Goal: Find specific page/section: Find specific page/section

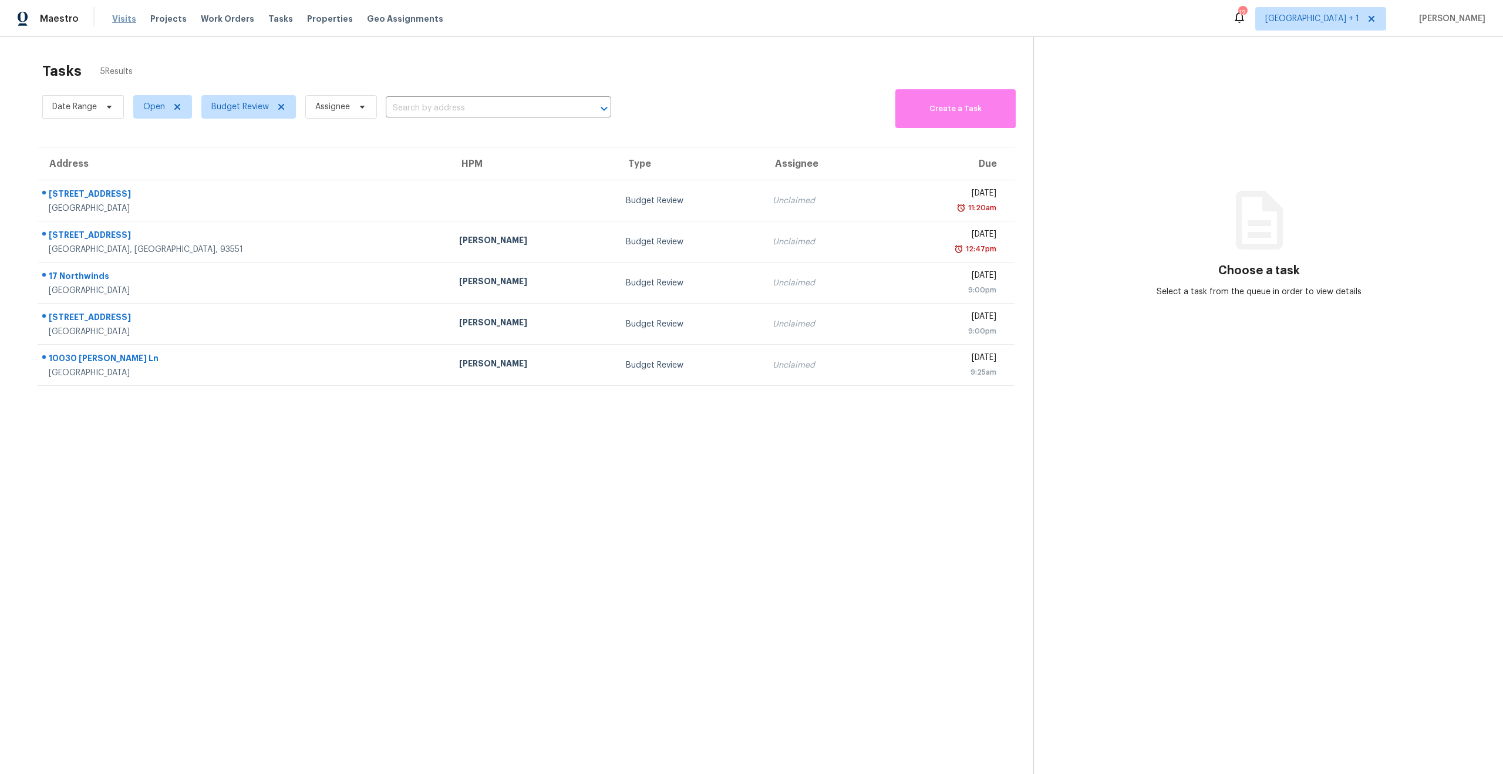
click at [115, 21] on span "Visits" at bounding box center [124, 19] width 24 height 12
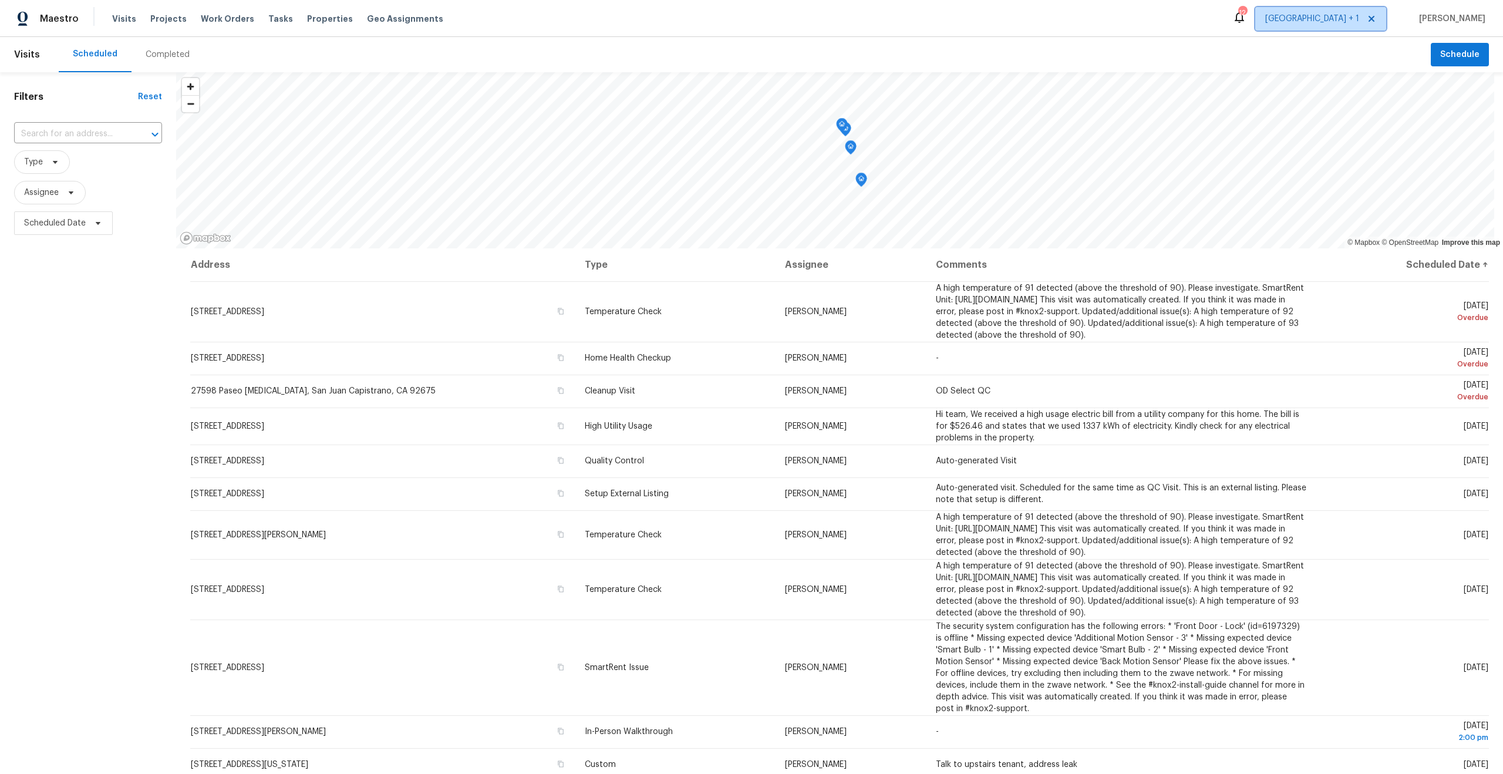
click at [1311, 13] on span "[GEOGRAPHIC_DATA] + 1" at bounding box center [1313, 19] width 94 height 12
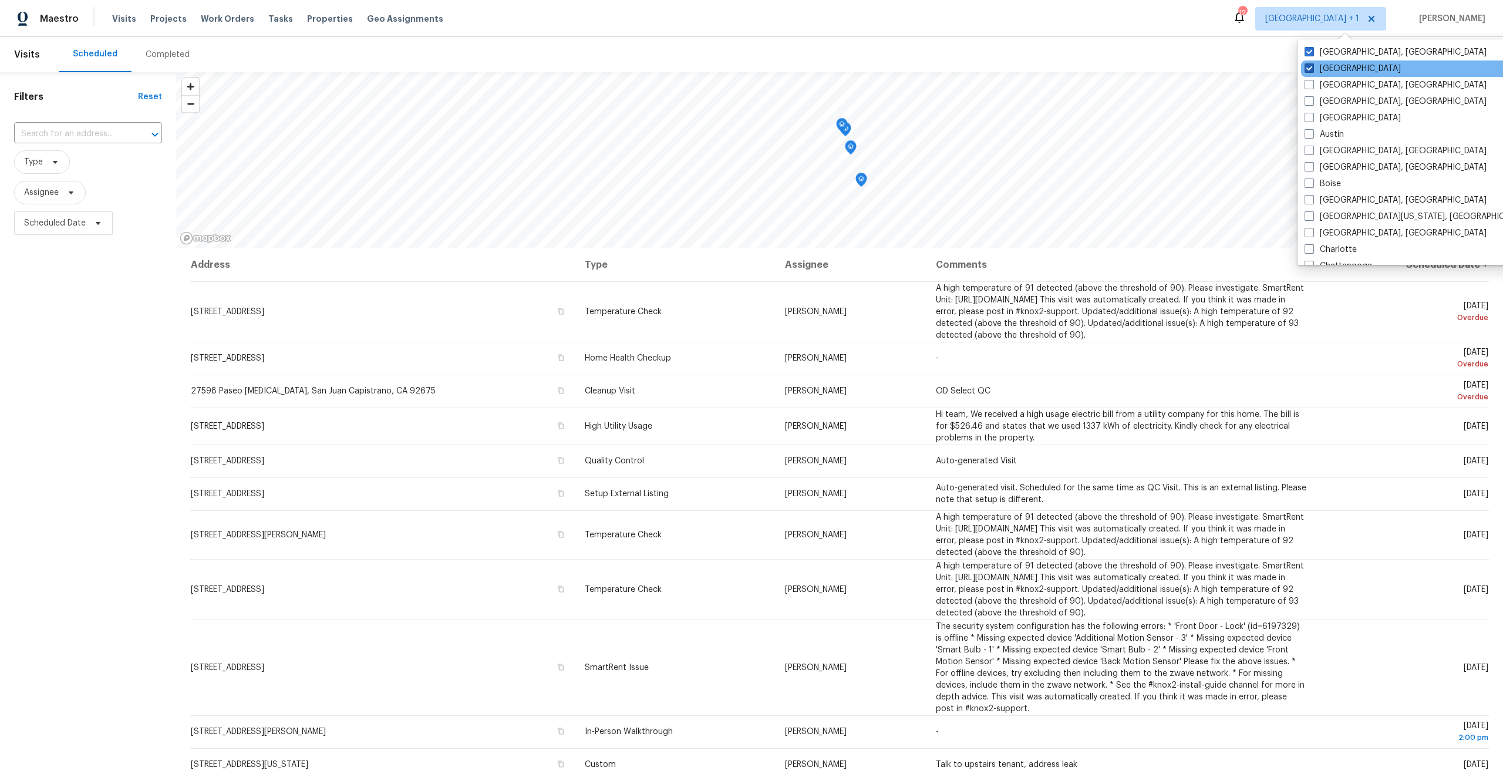
click at [1314, 70] on span at bounding box center [1309, 67] width 9 height 9
click at [1313, 70] on input "[GEOGRAPHIC_DATA]" at bounding box center [1309, 67] width 8 height 8
checkbox input "false"
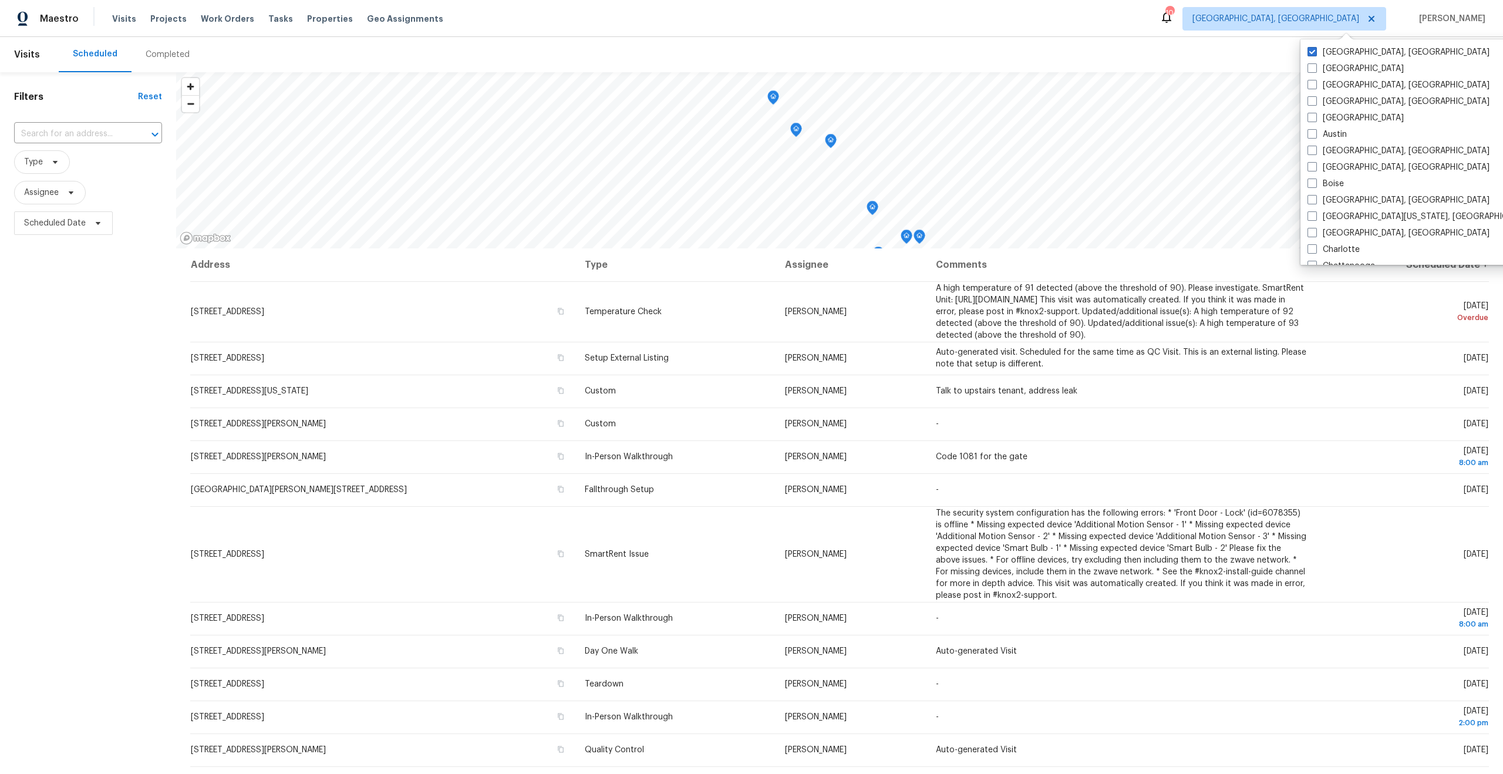
click at [855, 20] on div "Maestro Visits Projects Work Orders Tasks Properties Geo Assignments 10 [GEOGRA…" at bounding box center [751, 18] width 1503 height 37
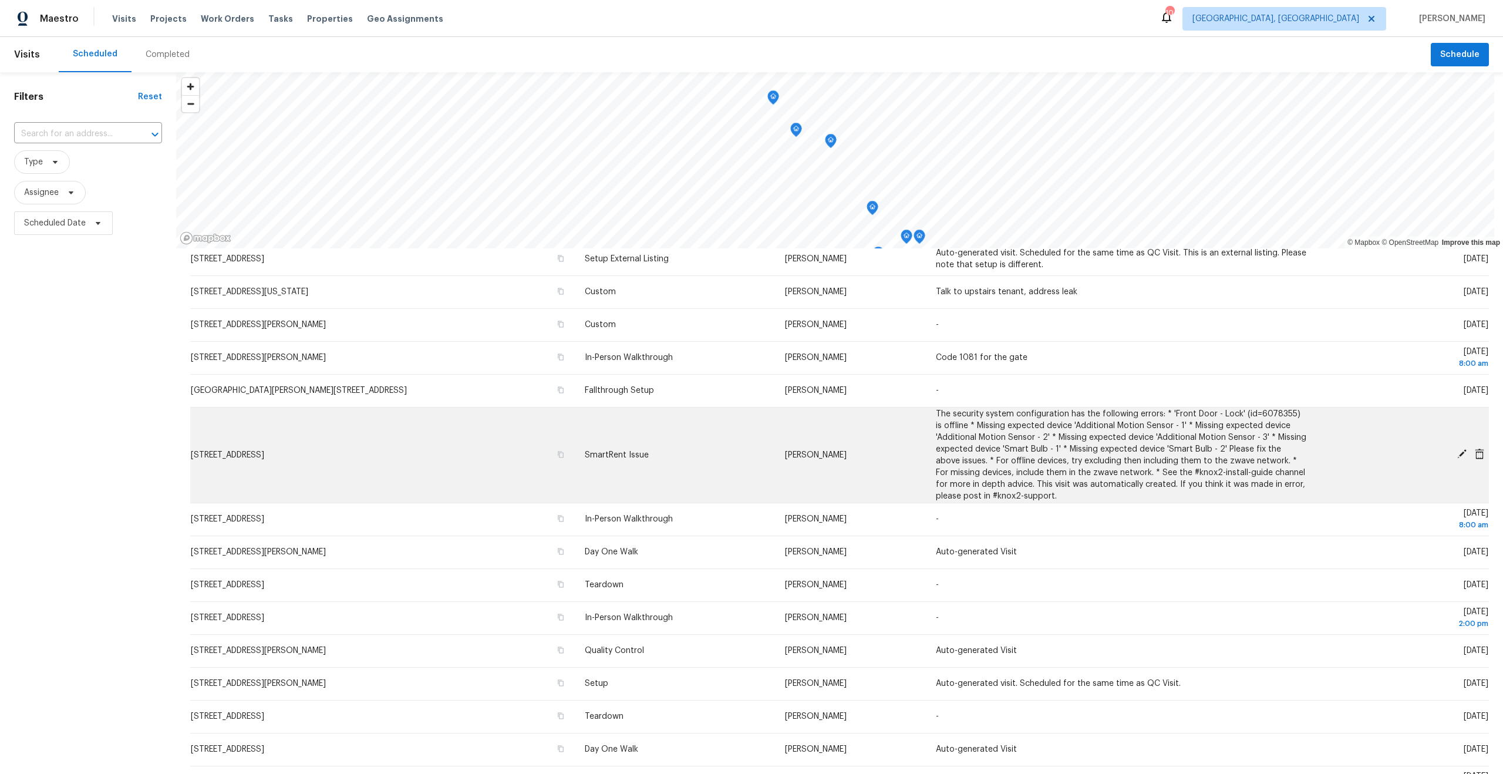
scroll to position [112, 0]
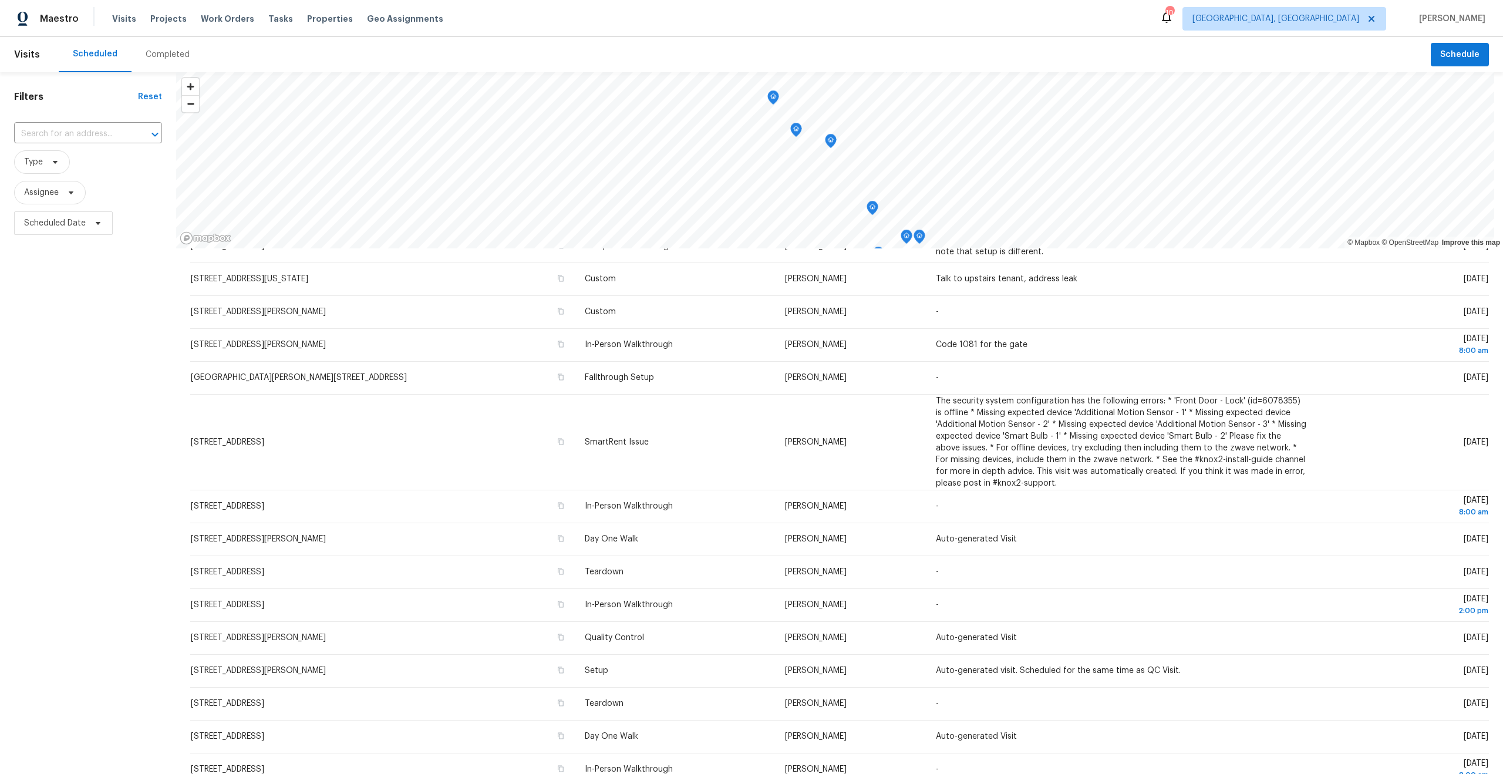
click at [155, 343] on div "Filters Reset ​ Type Assignee Scheduled Date" at bounding box center [88, 469] width 176 height 795
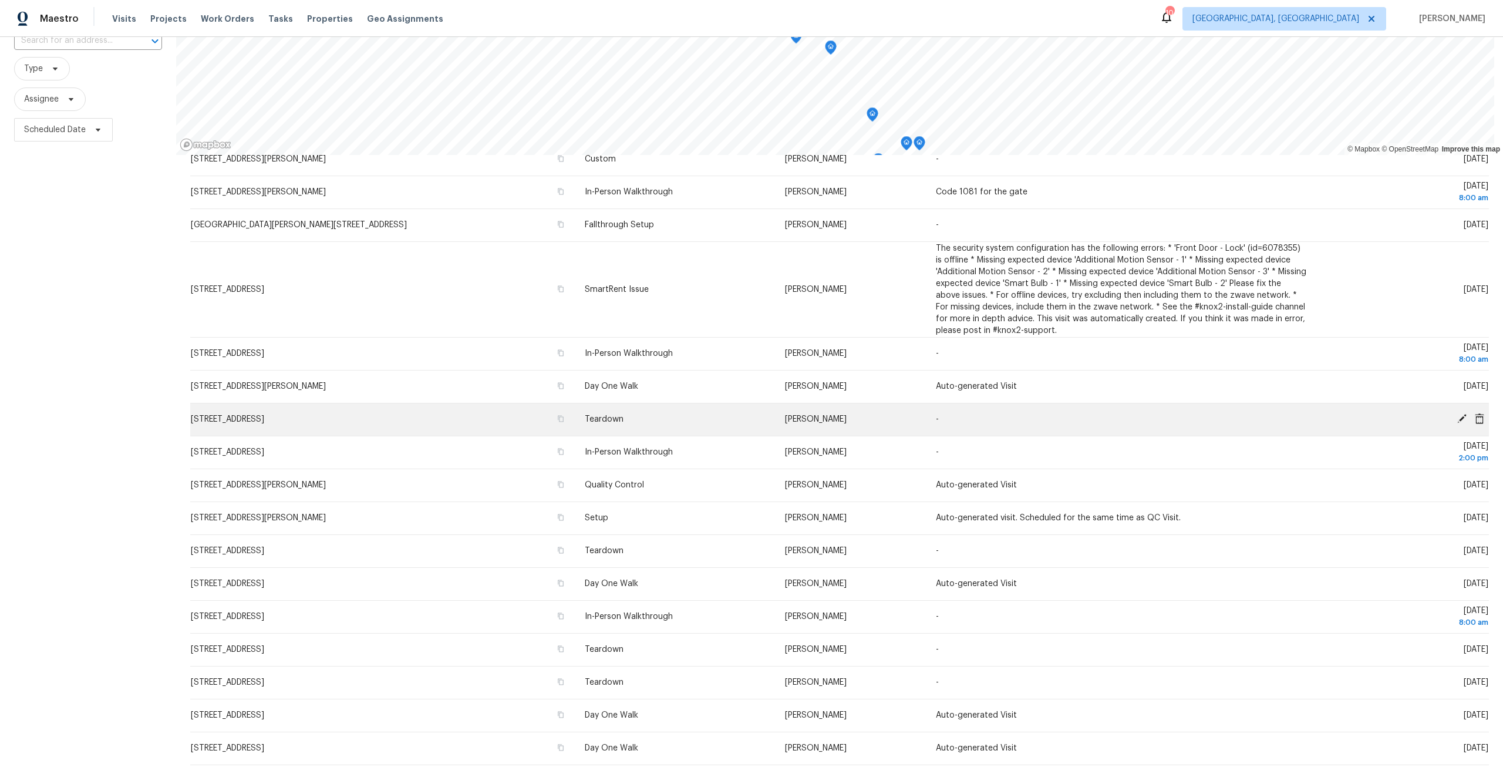
scroll to position [102, 0]
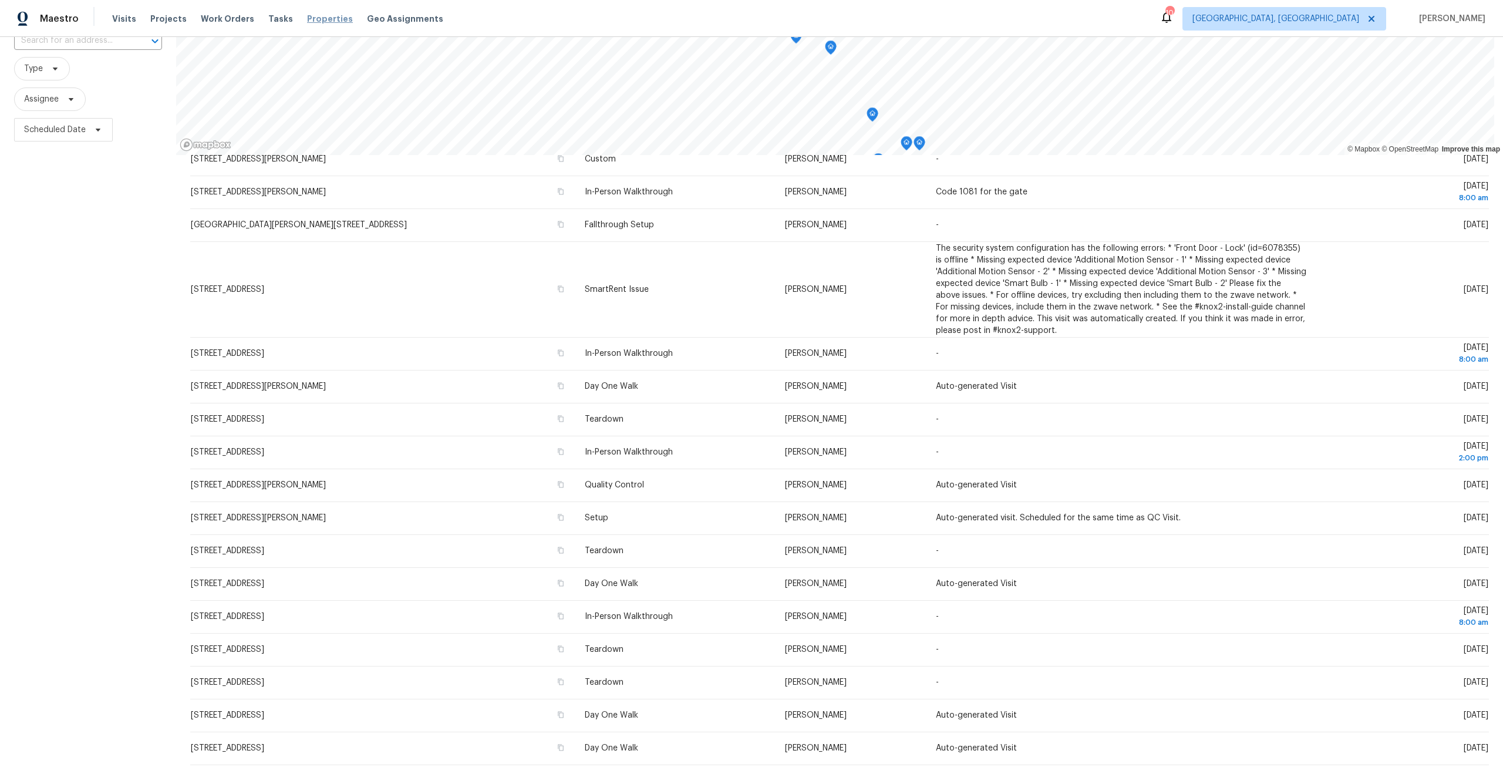
click at [307, 23] on span "Properties" at bounding box center [330, 19] width 46 height 12
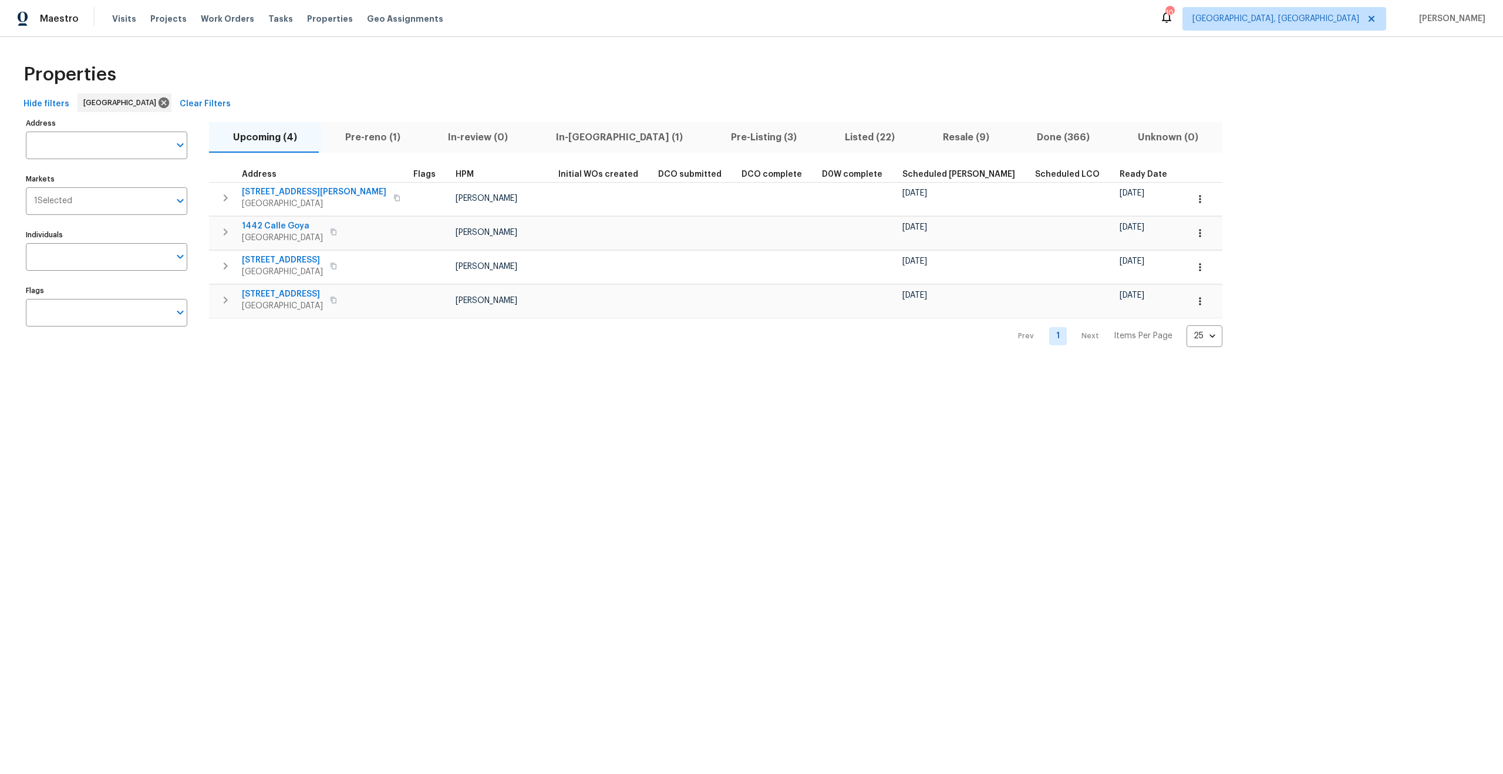
click at [372, 83] on div "Properties" at bounding box center [752, 75] width 1466 height 38
click at [714, 140] on span "Pre-Listing (3)" at bounding box center [764, 137] width 100 height 16
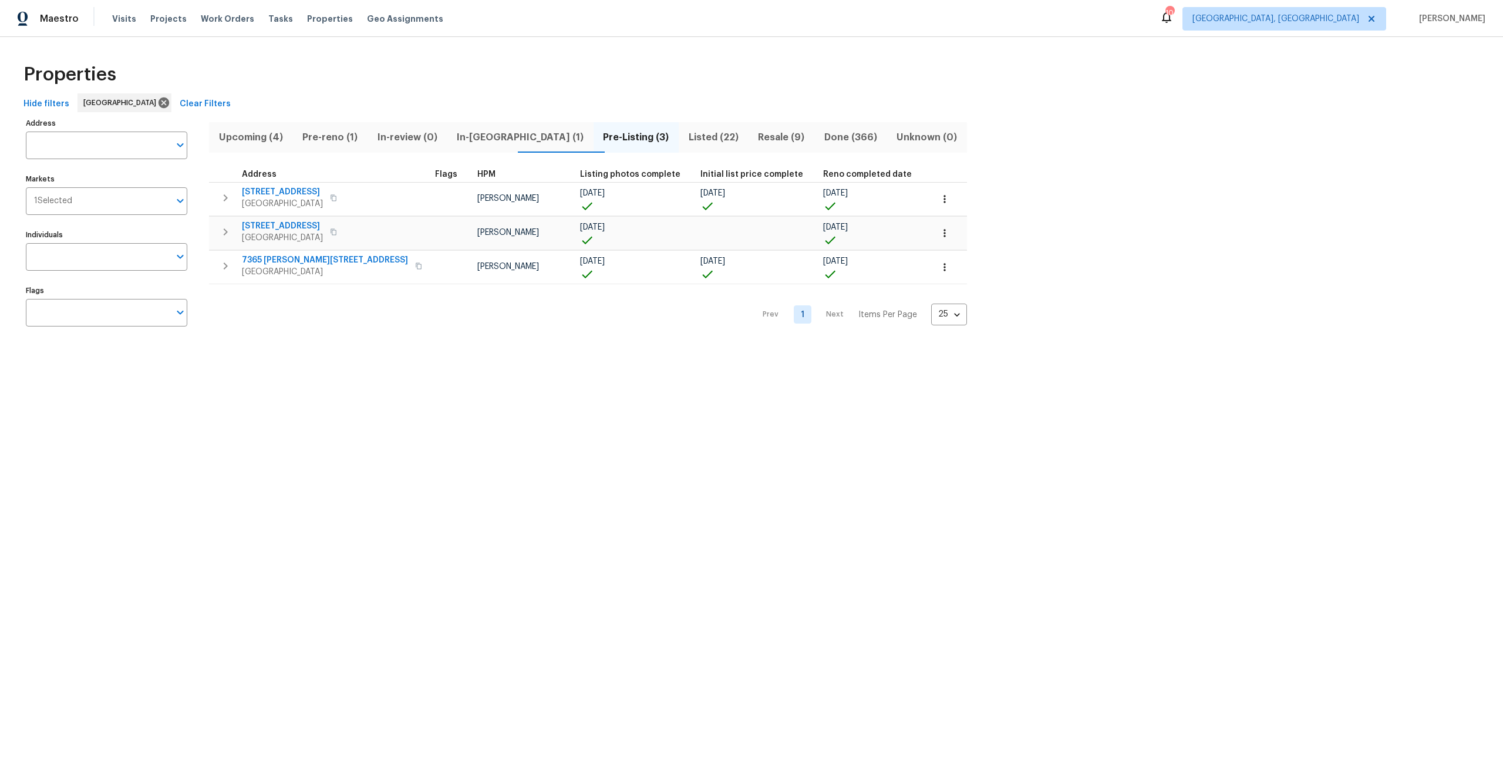
click at [366, 312] on div "Prev 1 Next Items Per Page 25 25 ​" at bounding box center [588, 311] width 758 height 54
click at [329, 133] on span "Pre-reno (1)" at bounding box center [330, 137] width 60 height 16
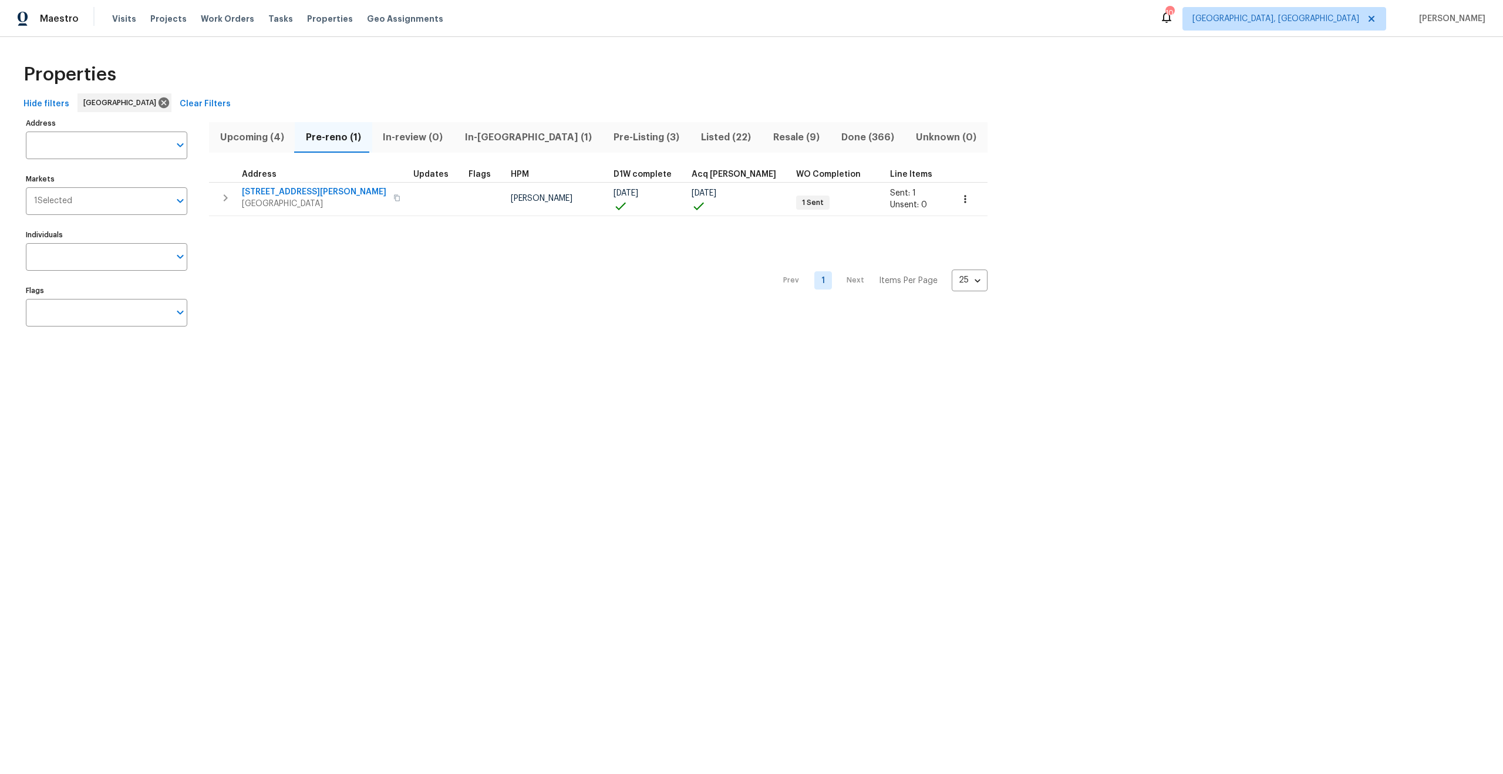
click at [412, 297] on div "Prev 1 Next Items Per Page 25 25 ​" at bounding box center [598, 277] width 779 height 122
click at [425, 290] on div "Prev 1 Next Items Per Page 25 25 ​" at bounding box center [598, 277] width 779 height 122
